Goal: Information Seeking & Learning: Learn about a topic

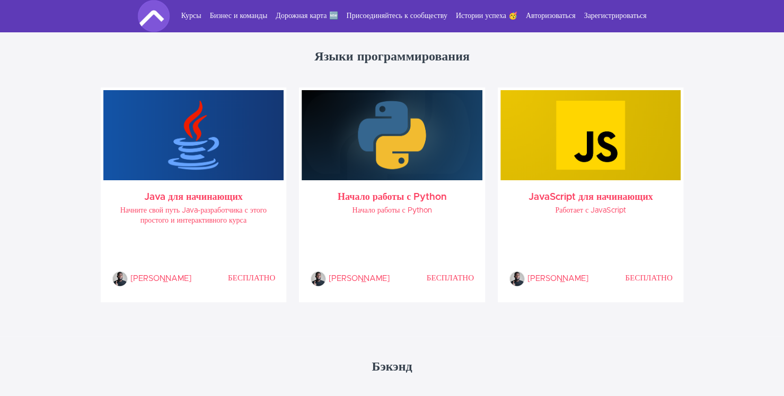
scroll to position [518, 0]
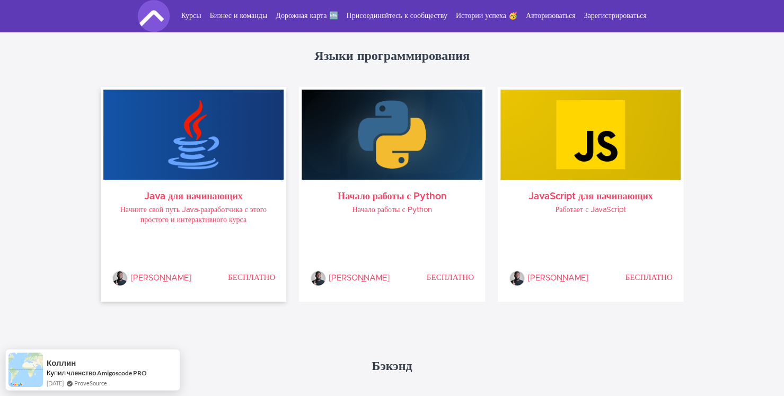
click at [211, 146] on img at bounding box center [193, 135] width 181 height 90
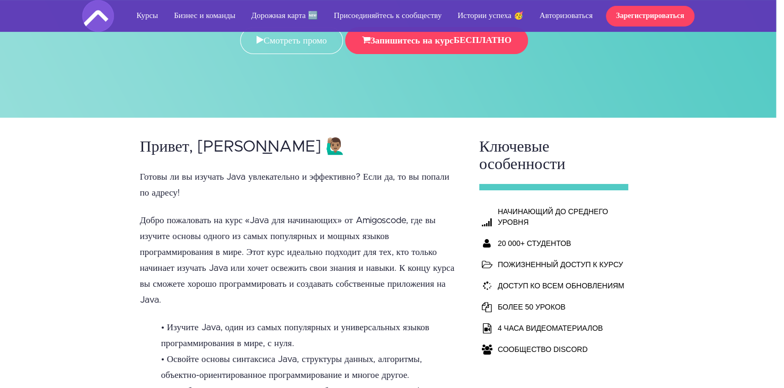
scroll to position [0, 8]
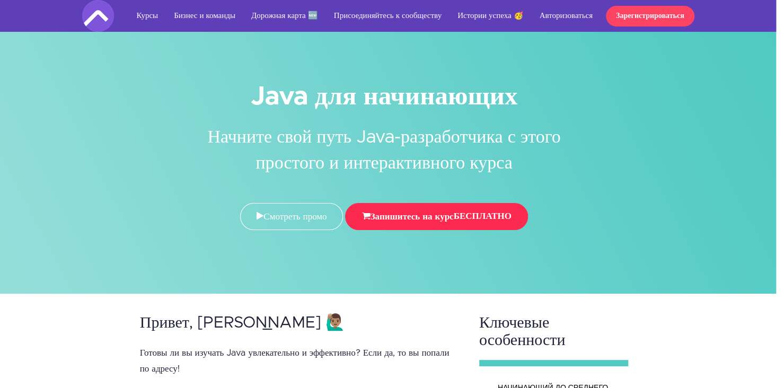
click at [385, 217] on font "Запишитесь на курс" at bounding box center [411, 216] width 83 height 9
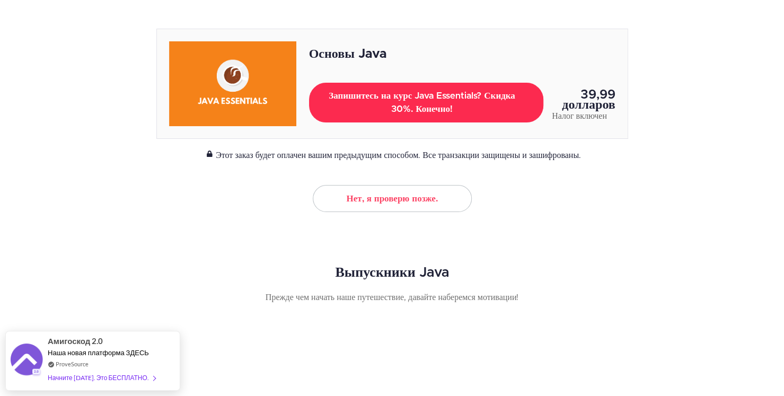
scroll to position [171, 0]
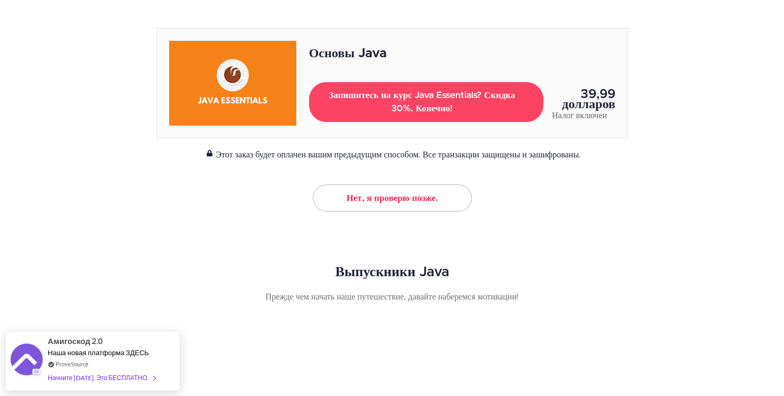
click at [426, 200] on font "Нет, я проверю позже." at bounding box center [391, 197] width 91 height 9
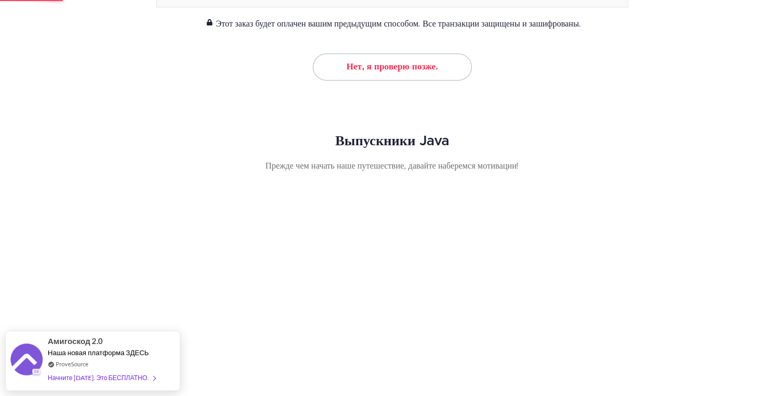
scroll to position [505, 0]
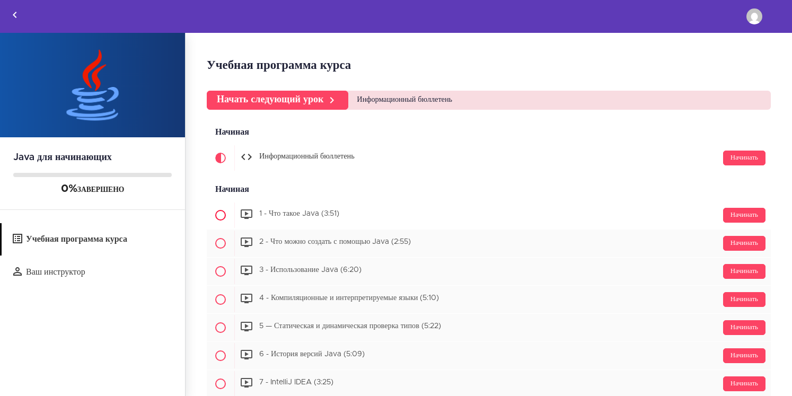
scroll to position [18, 0]
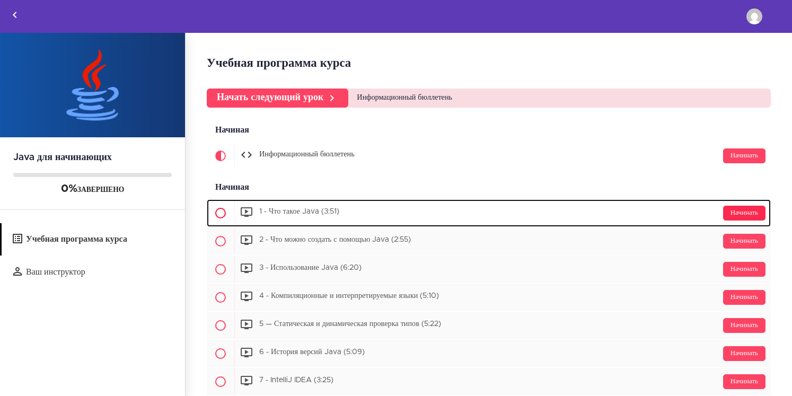
click at [732, 213] on font "Начинать" at bounding box center [745, 212] width 28 height 7
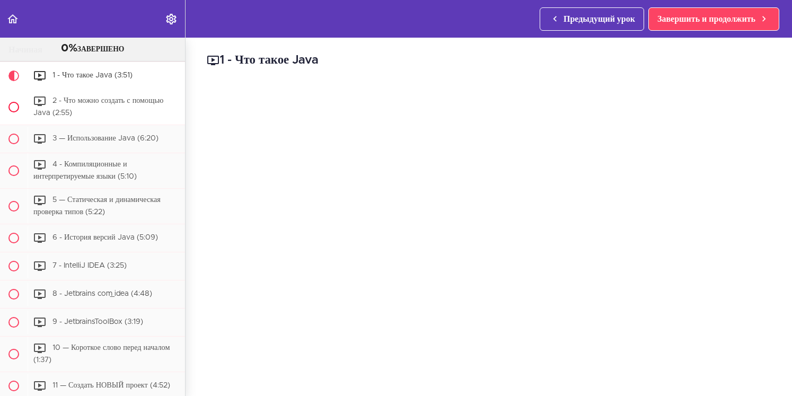
scroll to position [135, 0]
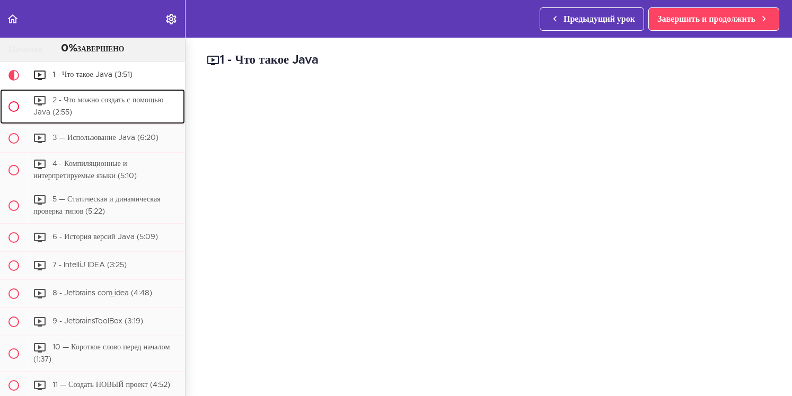
click at [15, 104] on span at bounding box center [13, 106] width 11 height 11
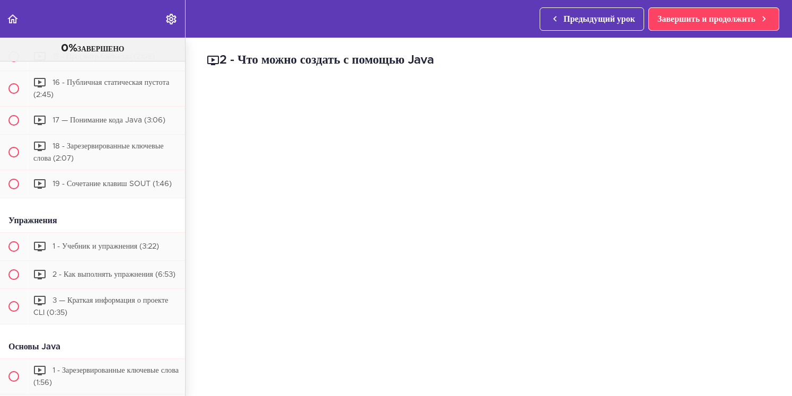
scroll to position [621, 0]
